Goal: Find specific page/section: Find specific page/section

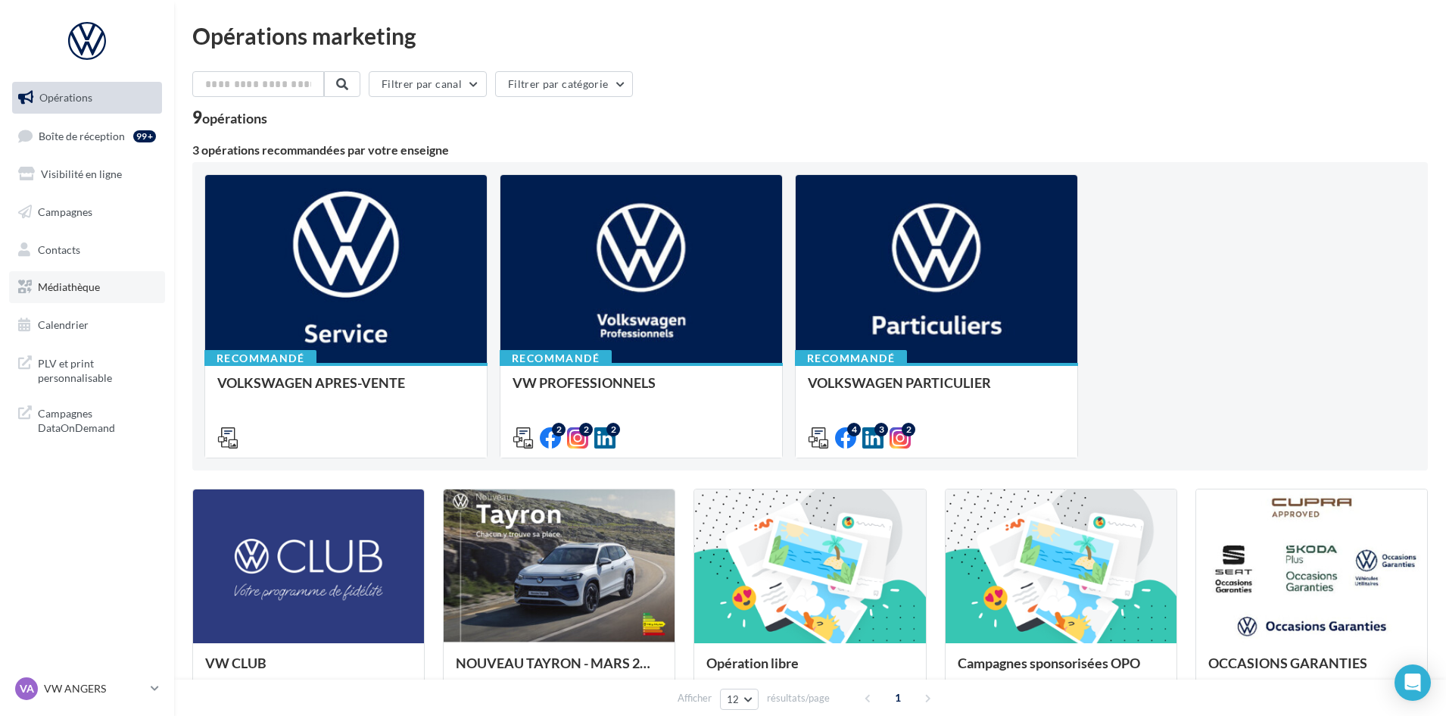
click at [62, 284] on span "Médiathèque" at bounding box center [69, 286] width 62 height 13
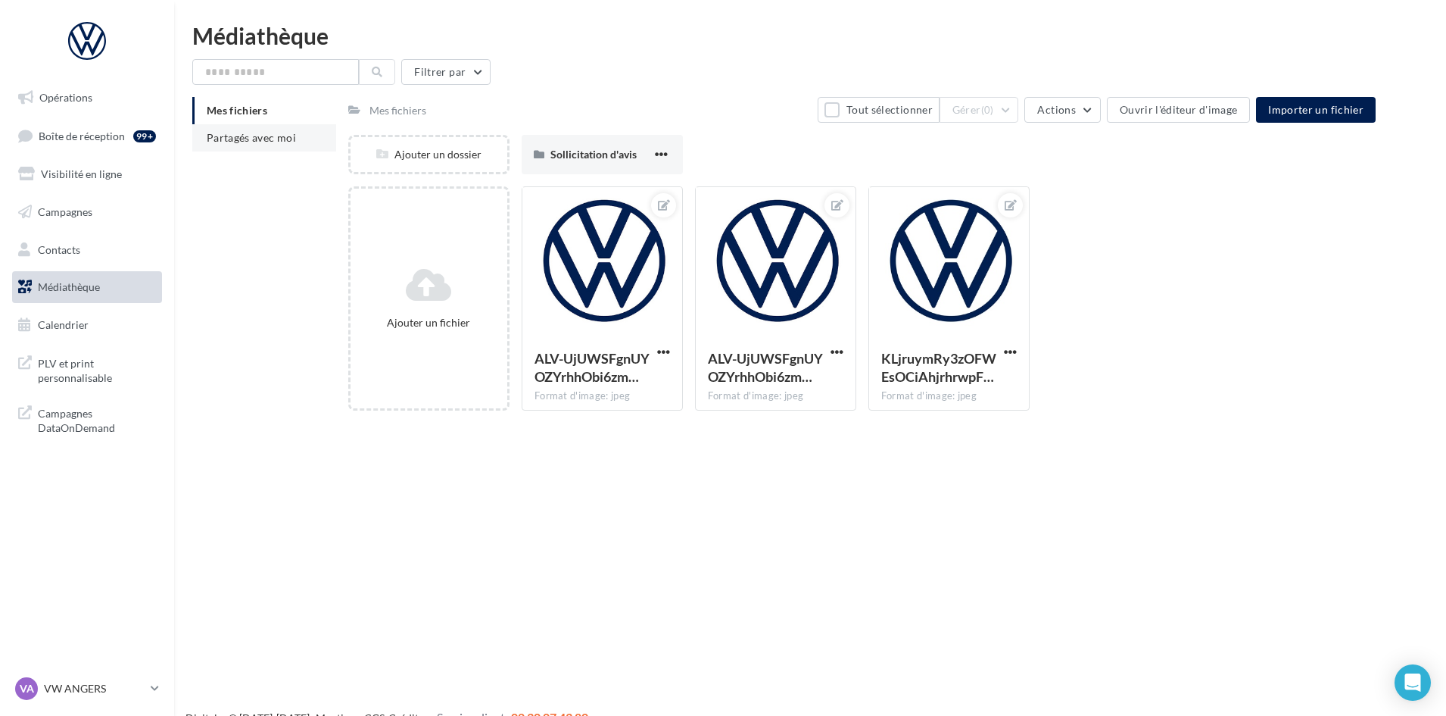
click at [250, 129] on li "Partagés avec moi" at bounding box center [264, 137] width 144 height 27
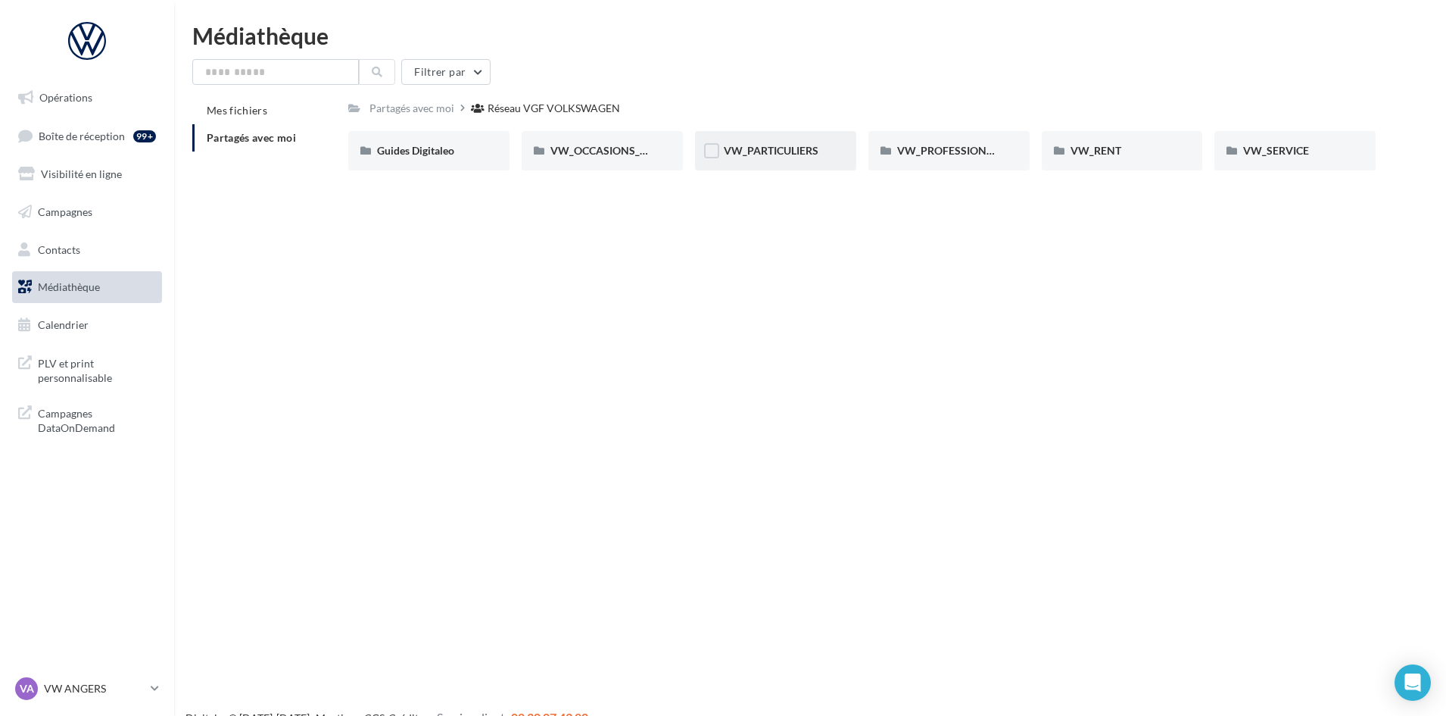
click at [775, 139] on div "VW_PARTICULIERS" at bounding box center [775, 150] width 161 height 39
